Goal: Complete application form: Complete application form

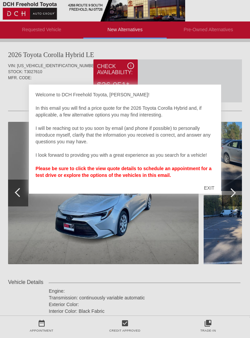
click at [208, 190] on div "EXIT" at bounding box center [209, 188] width 24 height 20
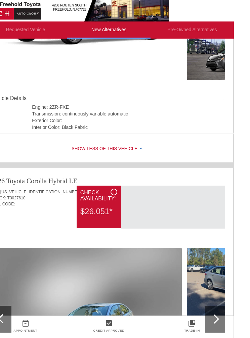
scroll to position [0, 1]
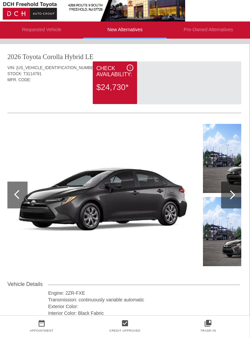
click at [28, 186] on img at bounding box center [102, 195] width 190 height 142
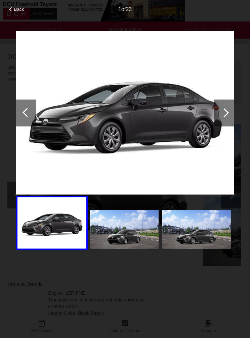
click at [30, 112] on div at bounding box center [26, 112] width 9 height 9
click at [230, 113] on div at bounding box center [224, 112] width 20 height 27
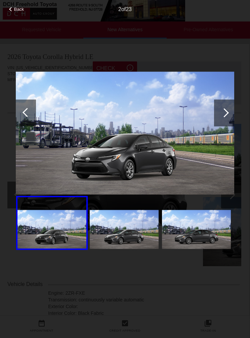
click at [226, 112] on div at bounding box center [224, 112] width 9 height 9
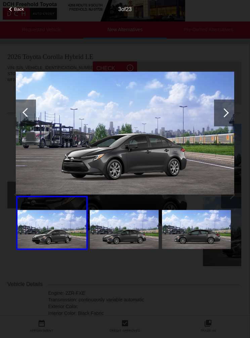
click at [224, 115] on div at bounding box center [224, 112] width 9 height 9
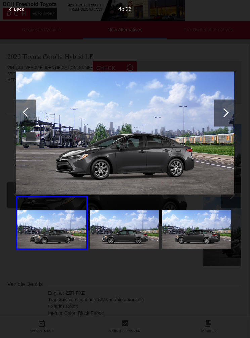
click at [222, 115] on div at bounding box center [224, 112] width 20 height 27
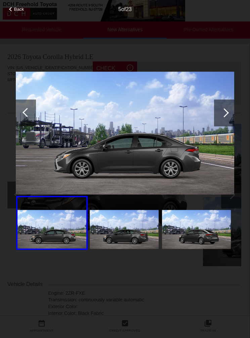
click at [225, 115] on div at bounding box center [224, 112] width 9 height 9
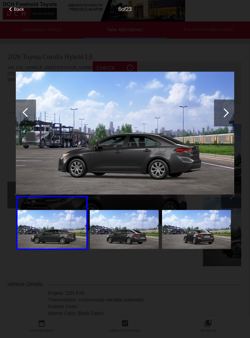
click at [222, 117] on div at bounding box center [224, 112] width 20 height 27
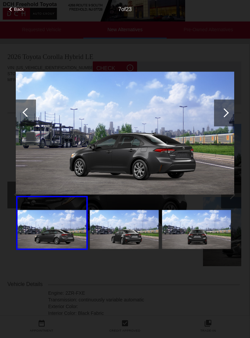
click at [222, 115] on div at bounding box center [224, 112] width 9 height 9
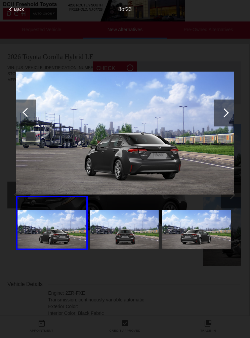
click at [222, 114] on div at bounding box center [224, 112] width 9 height 9
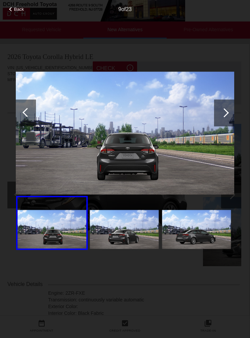
click at [224, 113] on div at bounding box center [224, 112] width 9 height 9
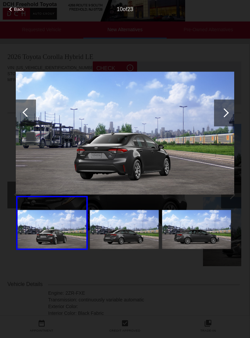
click at [224, 112] on div at bounding box center [224, 112] width 9 height 9
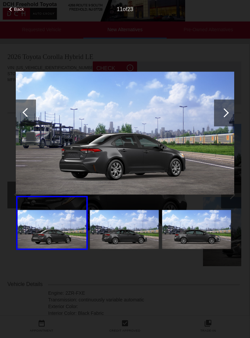
click at [224, 115] on div at bounding box center [224, 112] width 9 height 9
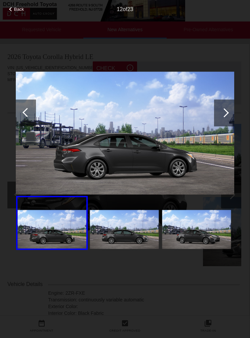
click at [223, 115] on div at bounding box center [224, 112] width 9 height 9
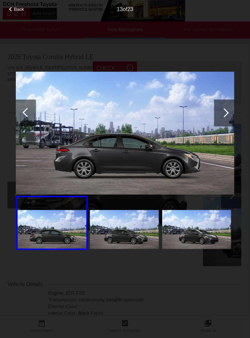
click at [223, 110] on div at bounding box center [224, 112] width 9 height 9
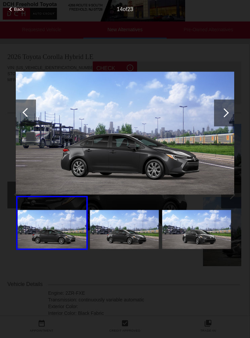
click at [224, 113] on div at bounding box center [224, 112] width 9 height 9
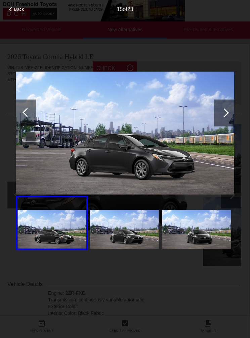
click at [223, 110] on div at bounding box center [224, 112] width 9 height 9
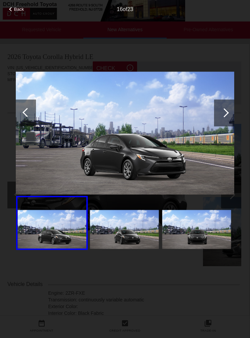
click at [142, 232] on img at bounding box center [124, 229] width 69 height 39
click at [204, 228] on img at bounding box center [196, 229] width 69 height 39
click at [228, 112] on div at bounding box center [224, 112] width 20 height 27
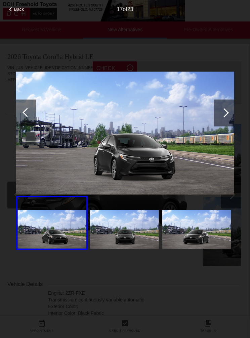
click at [226, 112] on div at bounding box center [224, 112] width 9 height 9
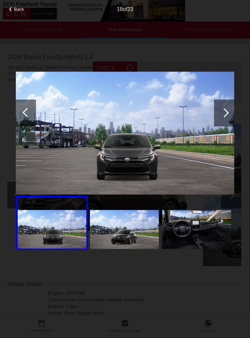
click at [222, 113] on div at bounding box center [224, 112] width 9 height 9
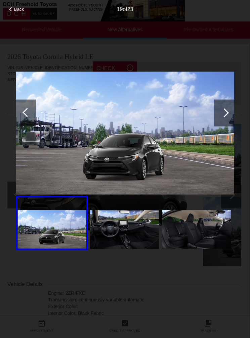
click at [223, 114] on div at bounding box center [224, 112] width 9 height 9
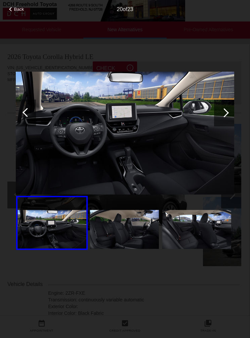
click at [227, 111] on div at bounding box center [224, 112] width 20 height 27
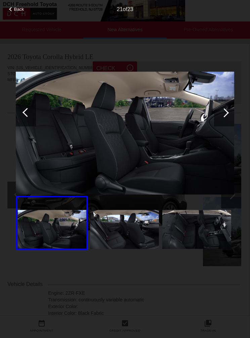
click at [226, 111] on div at bounding box center [224, 112] width 9 height 9
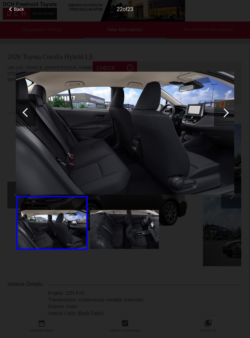
click at [225, 111] on div at bounding box center [224, 112] width 9 height 9
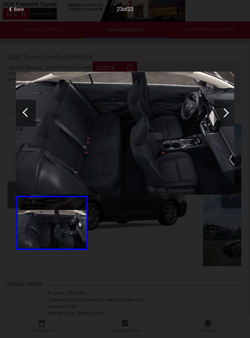
click at [227, 116] on div at bounding box center [224, 112] width 20 height 27
click at [228, 113] on div at bounding box center [224, 112] width 20 height 27
click at [227, 116] on div at bounding box center [224, 112] width 20 height 27
click at [29, 111] on div at bounding box center [26, 112] width 9 height 9
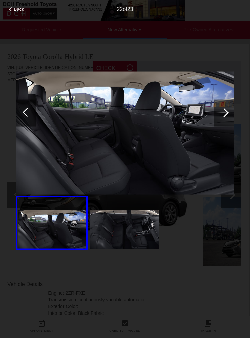
scroll to position [0, 0]
click at [12, 10] on div "Back" at bounding box center [17, 8] width 34 height 3
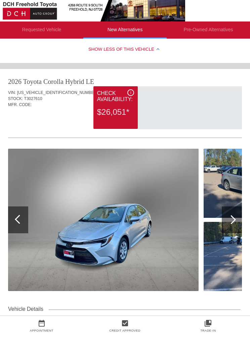
scroll to position [293, 0]
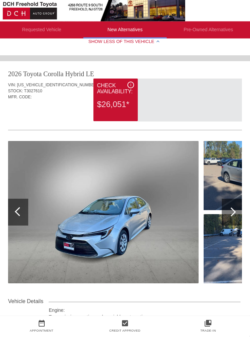
click at [146, 225] on img at bounding box center [103, 212] width 190 height 142
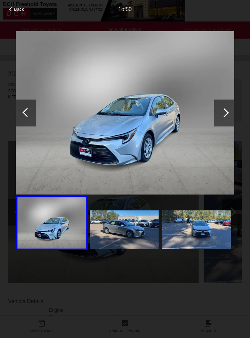
click at [226, 107] on div at bounding box center [224, 112] width 20 height 27
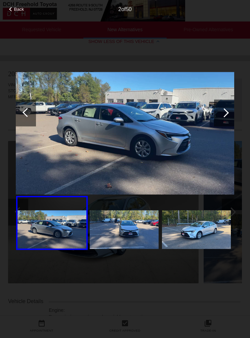
click at [226, 113] on div at bounding box center [224, 112] width 9 height 9
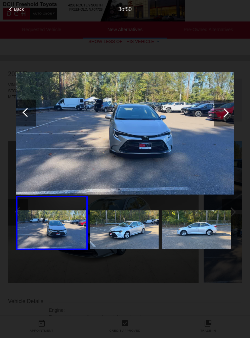
click at [223, 114] on div at bounding box center [224, 112] width 9 height 9
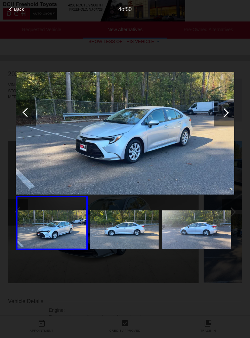
click at [226, 111] on div at bounding box center [224, 112] width 9 height 9
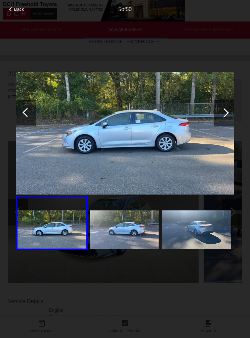
click at [223, 113] on div at bounding box center [224, 112] width 9 height 9
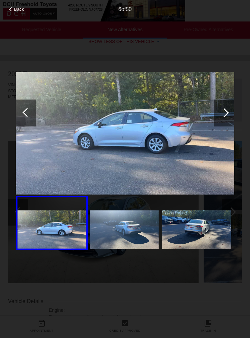
click at [224, 112] on div at bounding box center [224, 112] width 9 height 9
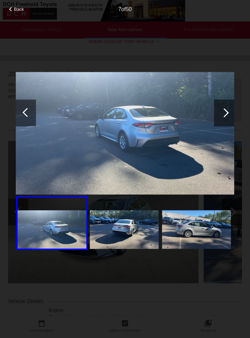
click at [222, 116] on div at bounding box center [224, 112] width 20 height 27
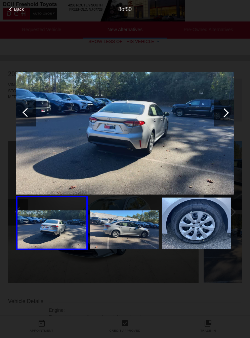
click at [224, 111] on div at bounding box center [224, 112] width 9 height 9
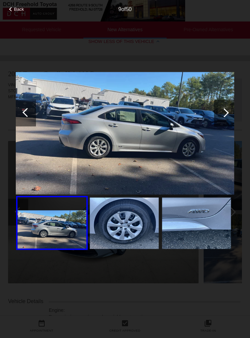
click at [222, 112] on div at bounding box center [224, 112] width 9 height 9
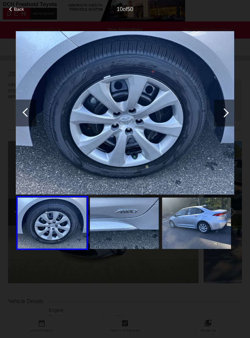
click at [222, 112] on div at bounding box center [224, 112] width 9 height 9
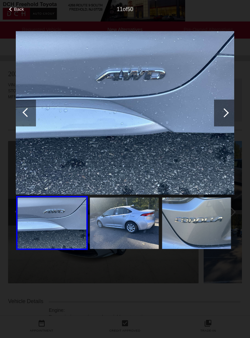
click at [223, 114] on div at bounding box center [224, 112] width 9 height 9
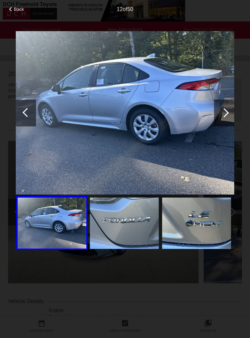
click at [224, 115] on div at bounding box center [224, 112] width 9 height 9
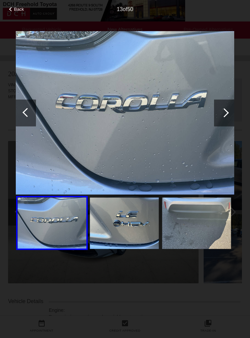
click at [225, 117] on div at bounding box center [224, 112] width 20 height 27
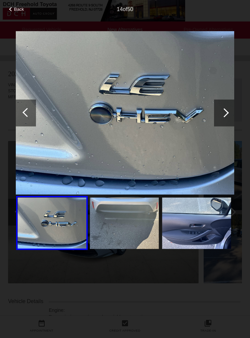
click at [226, 112] on div at bounding box center [224, 112] width 9 height 9
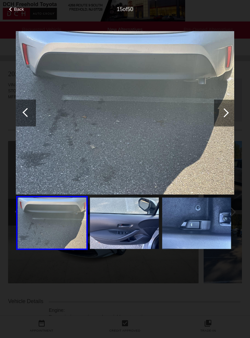
click at [225, 113] on div at bounding box center [224, 112] width 9 height 9
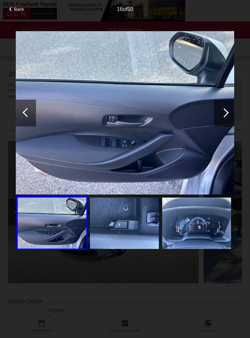
click at [224, 115] on div at bounding box center [224, 112] width 9 height 9
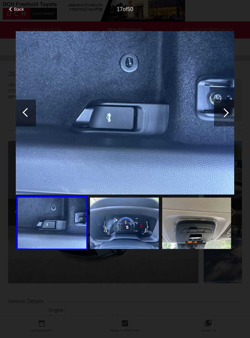
click at [225, 113] on div at bounding box center [224, 112] width 9 height 9
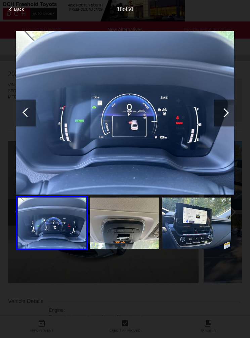
click at [225, 117] on div at bounding box center [224, 112] width 20 height 27
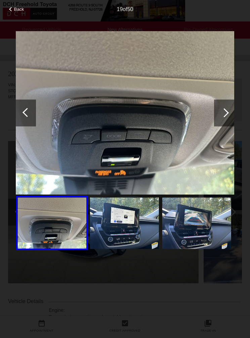
click at [225, 113] on div at bounding box center [224, 112] width 9 height 9
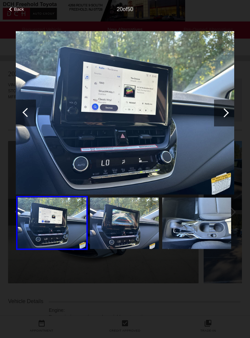
click at [225, 114] on div at bounding box center [224, 112] width 9 height 9
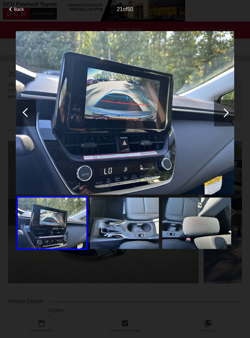
click at [225, 114] on div at bounding box center [224, 112] width 9 height 9
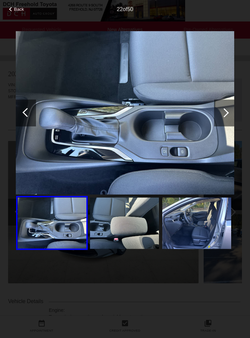
click at [225, 118] on div at bounding box center [224, 112] width 20 height 27
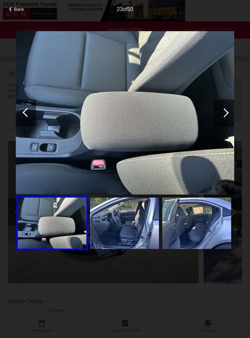
click at [224, 116] on div at bounding box center [224, 112] width 9 height 9
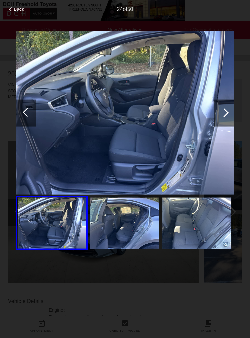
click at [228, 112] on div at bounding box center [224, 112] width 9 height 9
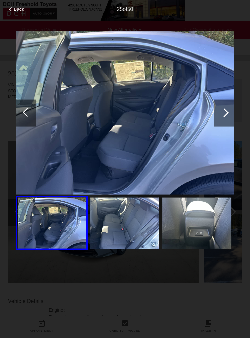
click at [225, 117] on div at bounding box center [224, 112] width 20 height 27
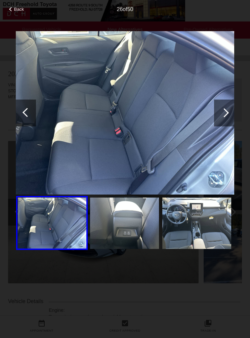
click at [227, 107] on div at bounding box center [224, 112] width 20 height 27
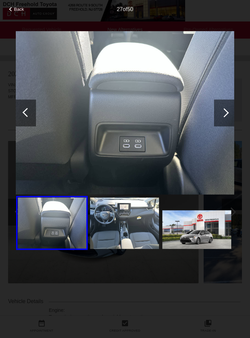
click at [225, 114] on div at bounding box center [224, 112] width 9 height 9
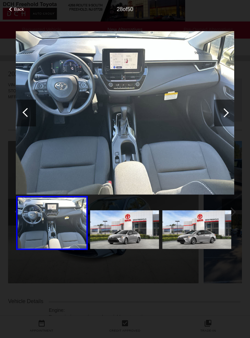
click at [225, 112] on div at bounding box center [224, 112] width 9 height 9
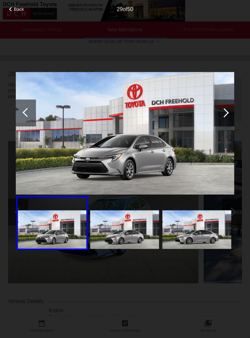
click at [227, 114] on div at bounding box center [224, 112] width 9 height 9
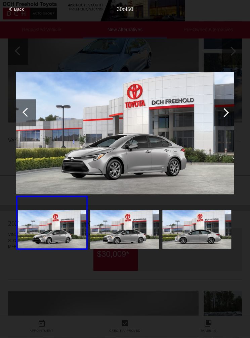
scroll to position [454, 0]
click at [189, 149] on img at bounding box center [125, 133] width 218 height 123
click at [16, 11] on span "Back" at bounding box center [19, 9] width 10 height 5
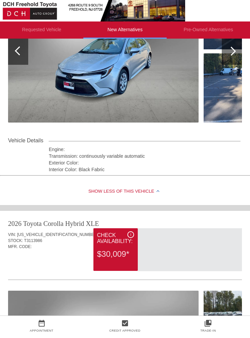
click at [150, 175] on hr at bounding box center [125, 175] width 250 height 1
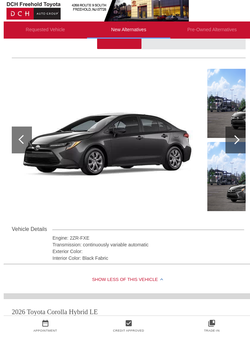
scroll to position [0, 0]
